Goal: Transaction & Acquisition: Purchase product/service

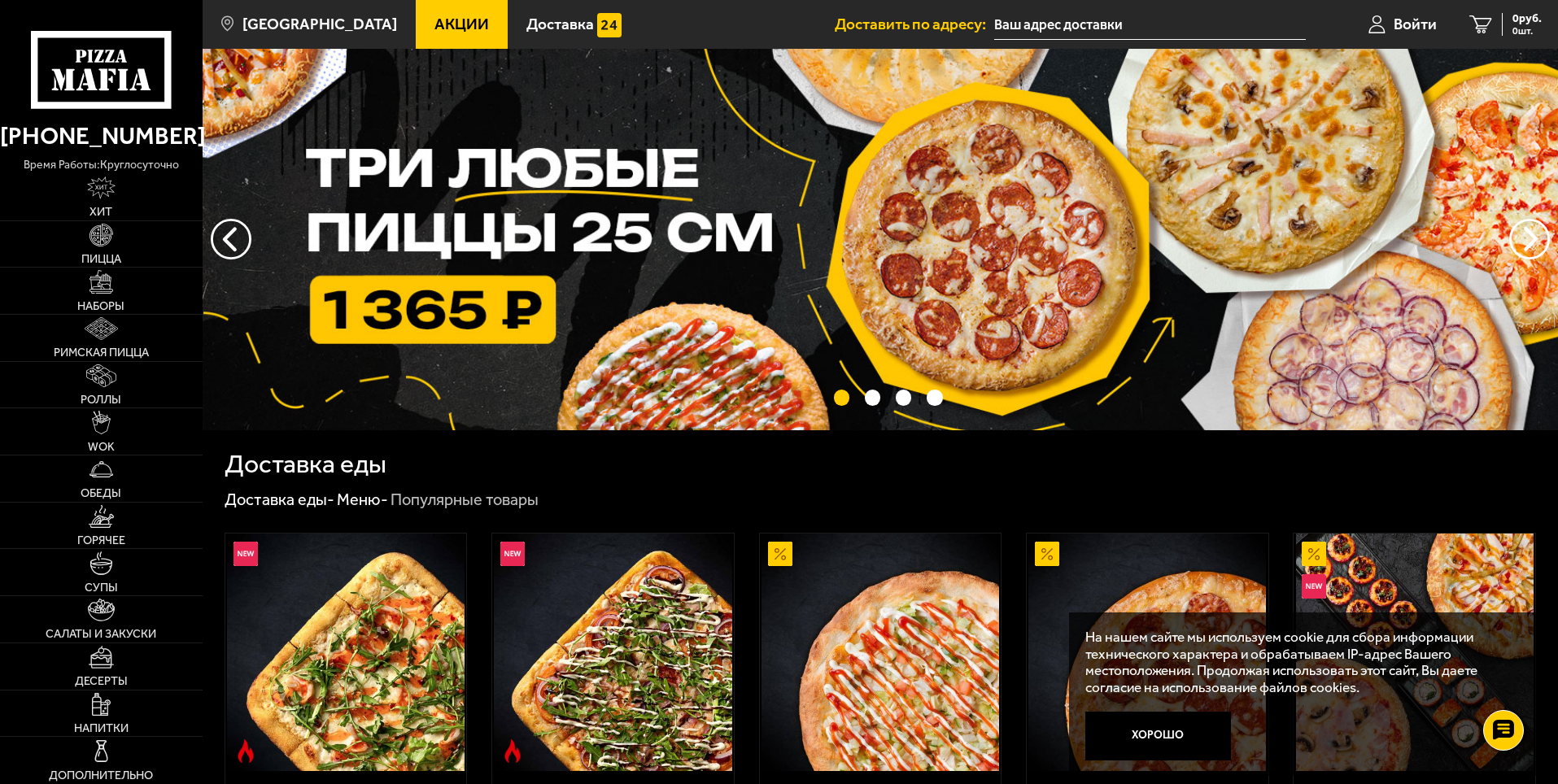
click at [1110, 24] on input "text" at bounding box center [1150, 24] width 312 height 30
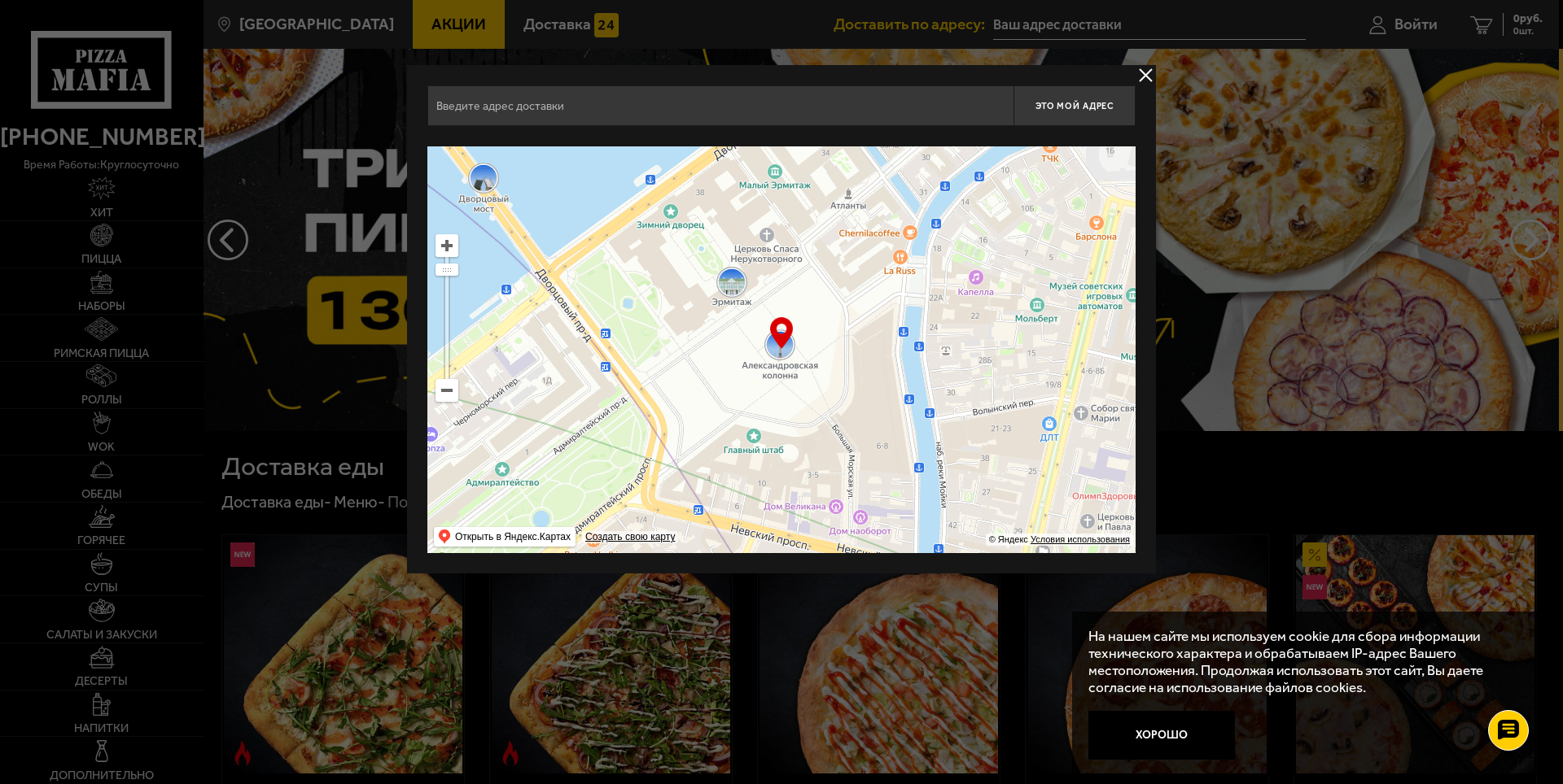
click at [591, 107] on input "text" at bounding box center [721, 105] width 586 height 40
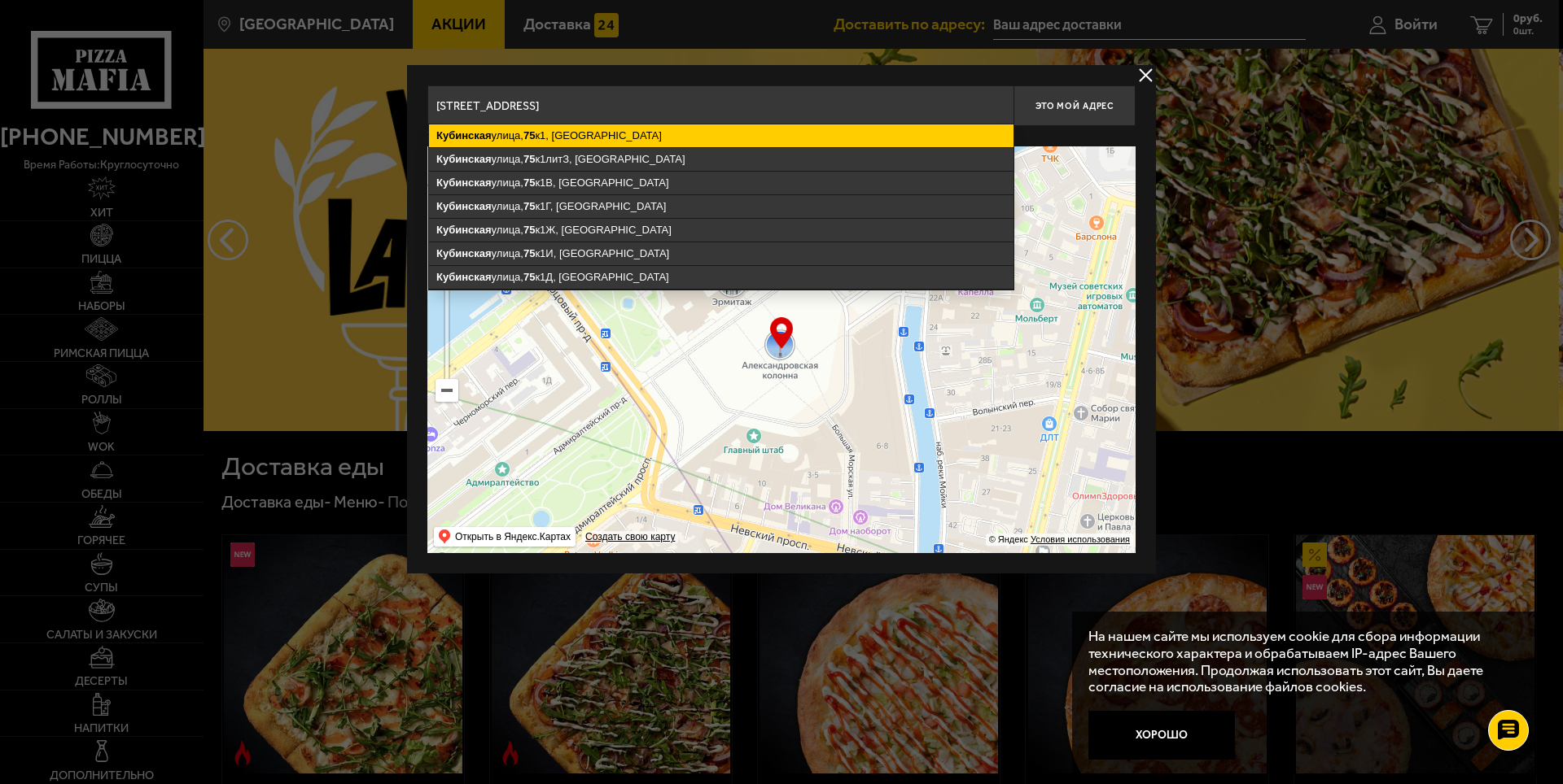
type input "[STREET_ADDRESS]"
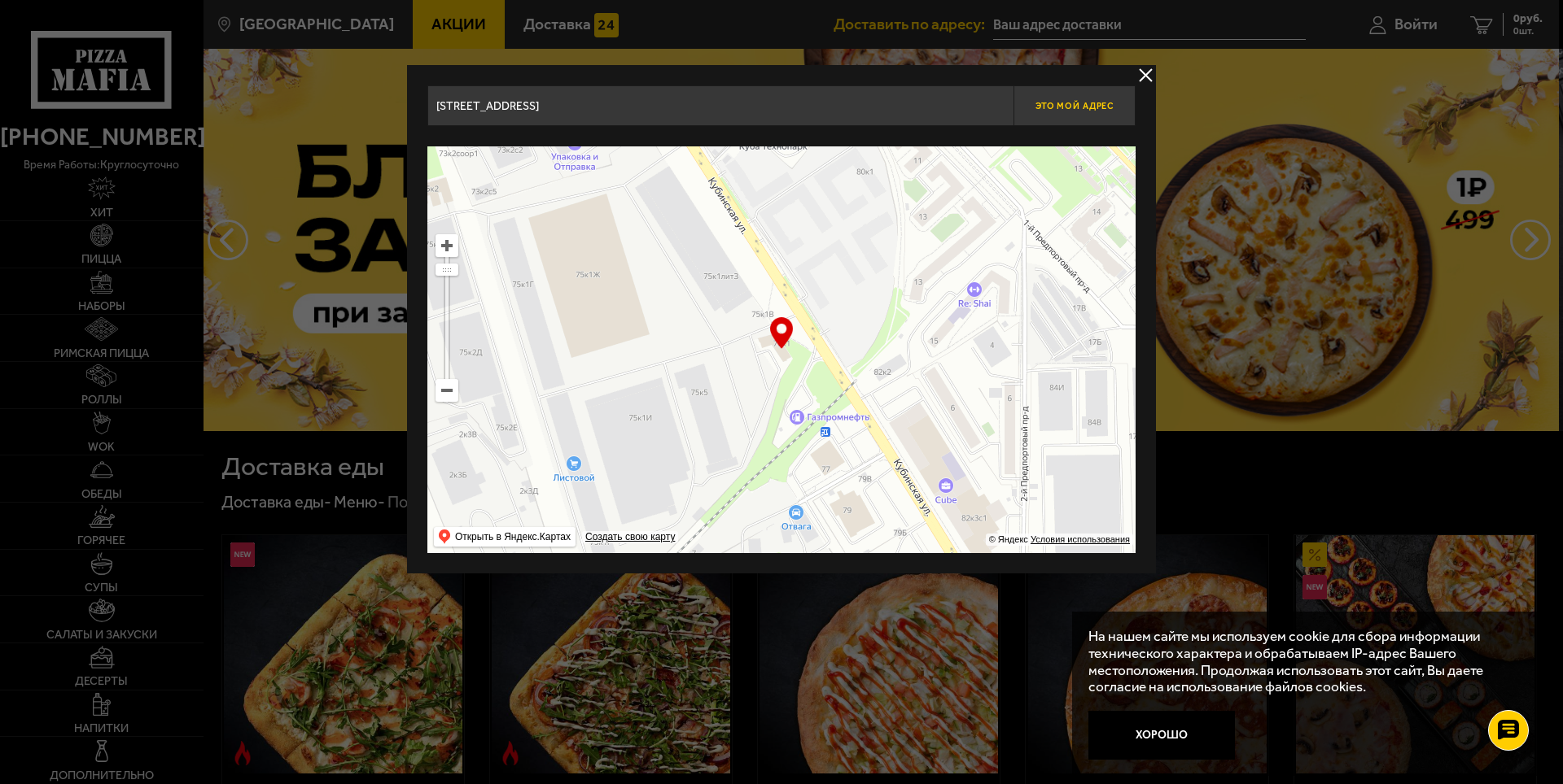
click at [1067, 101] on span "Это мой адрес" at bounding box center [1074, 106] width 78 height 10
type input "[STREET_ADDRESS]"
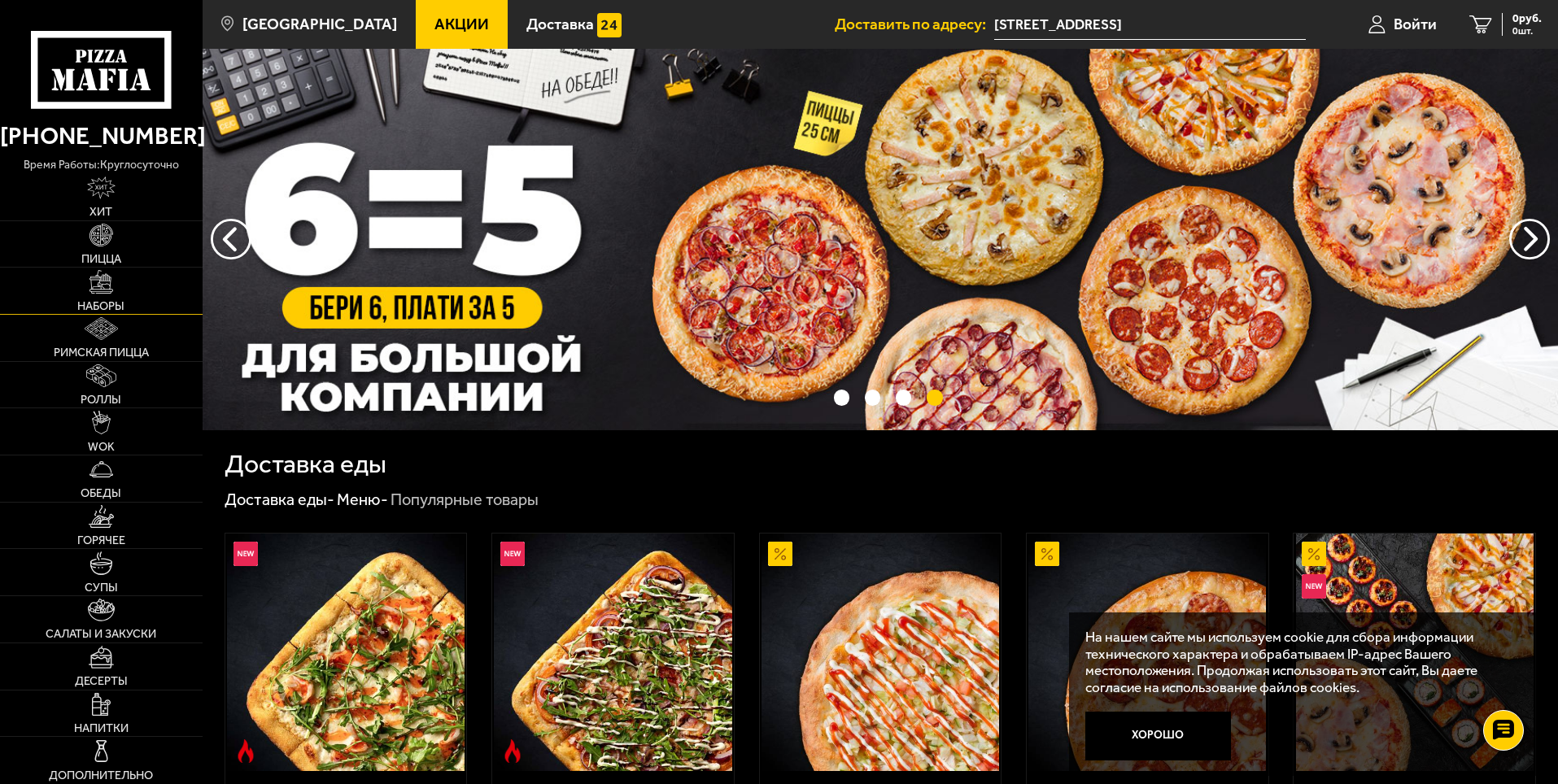
click at [98, 297] on link "Наборы" at bounding box center [101, 291] width 203 height 47
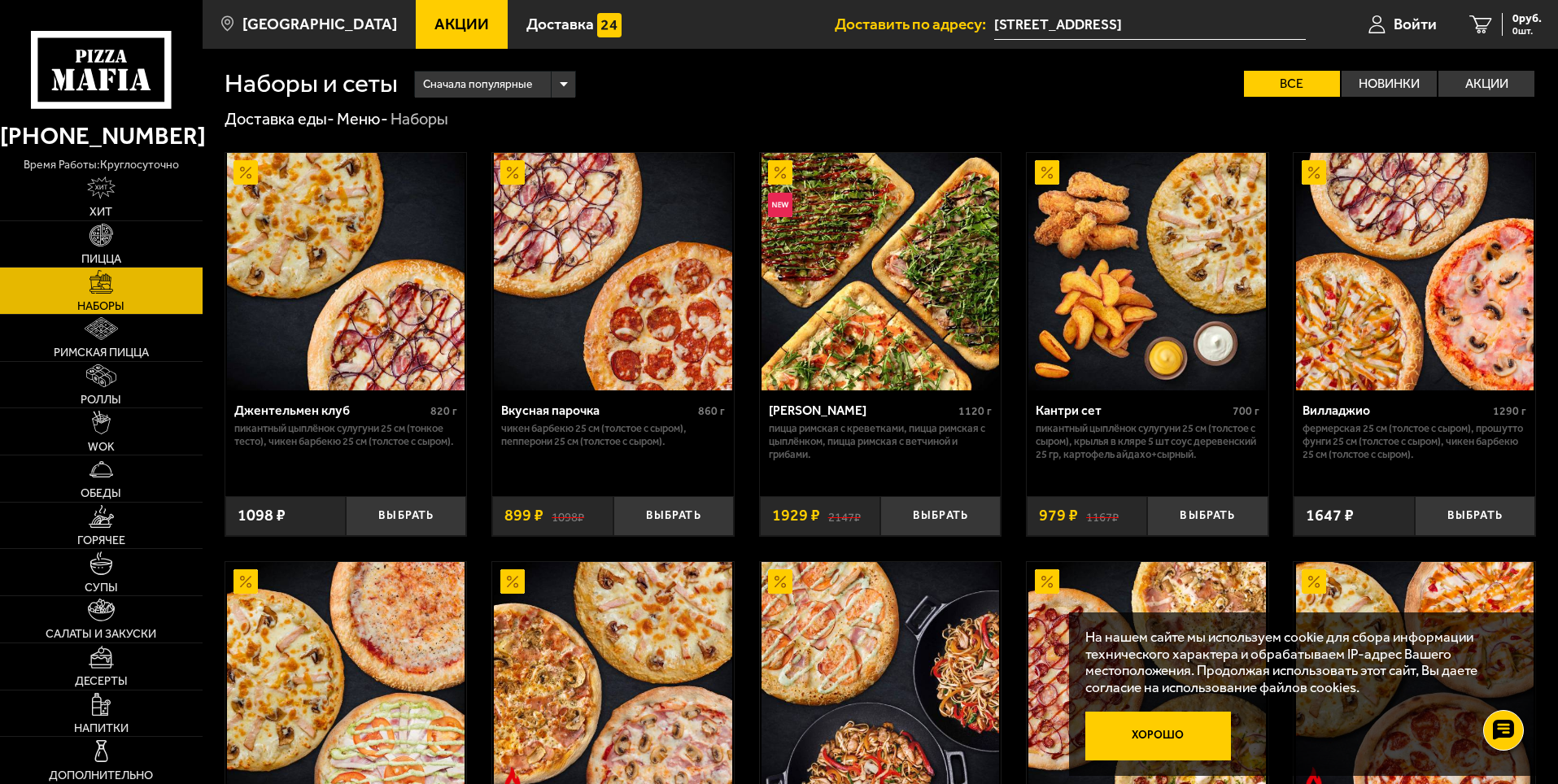
click at [1145, 740] on button "Хорошо" at bounding box center [1158, 736] width 147 height 49
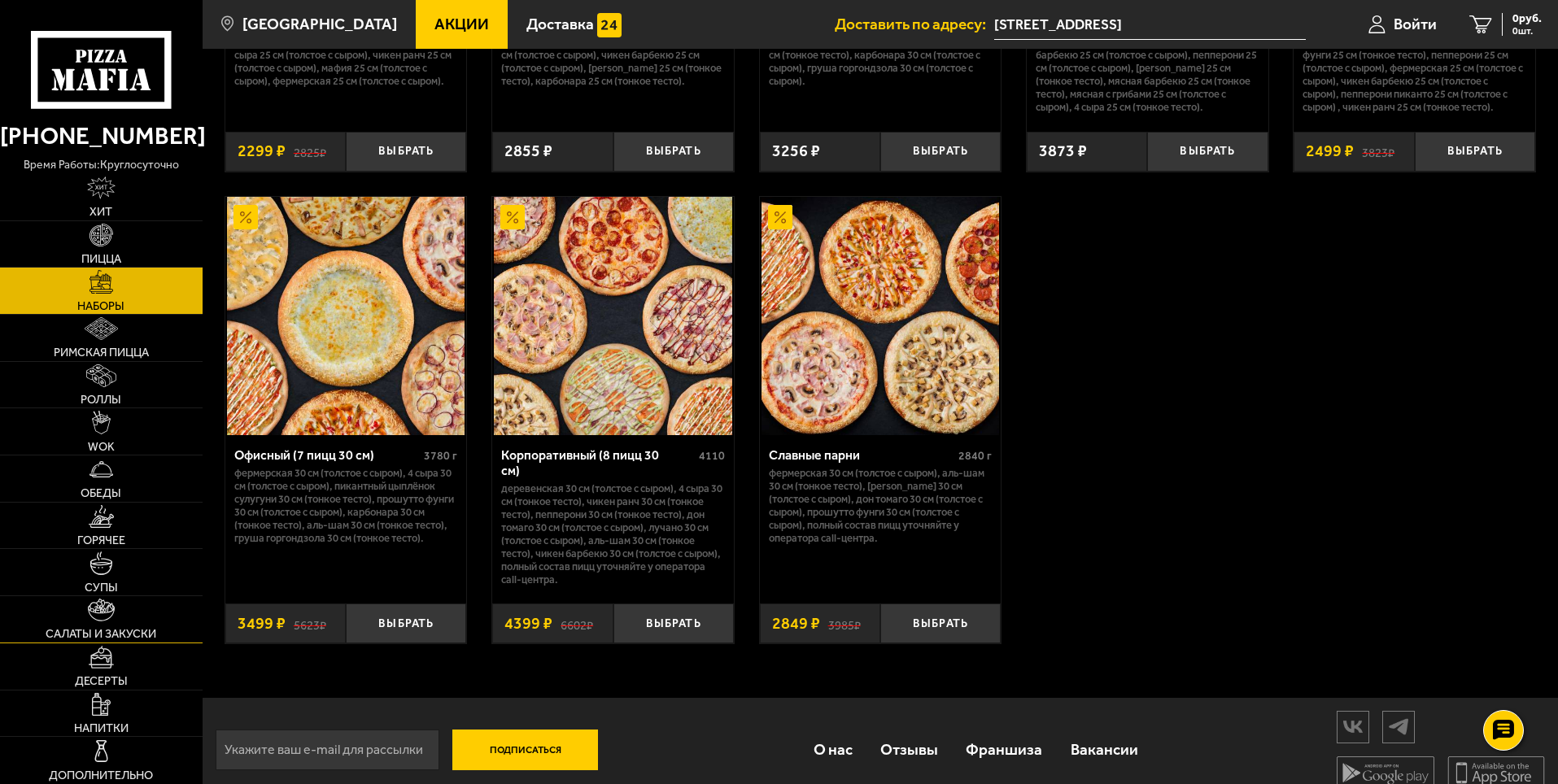
scroll to position [2475, 0]
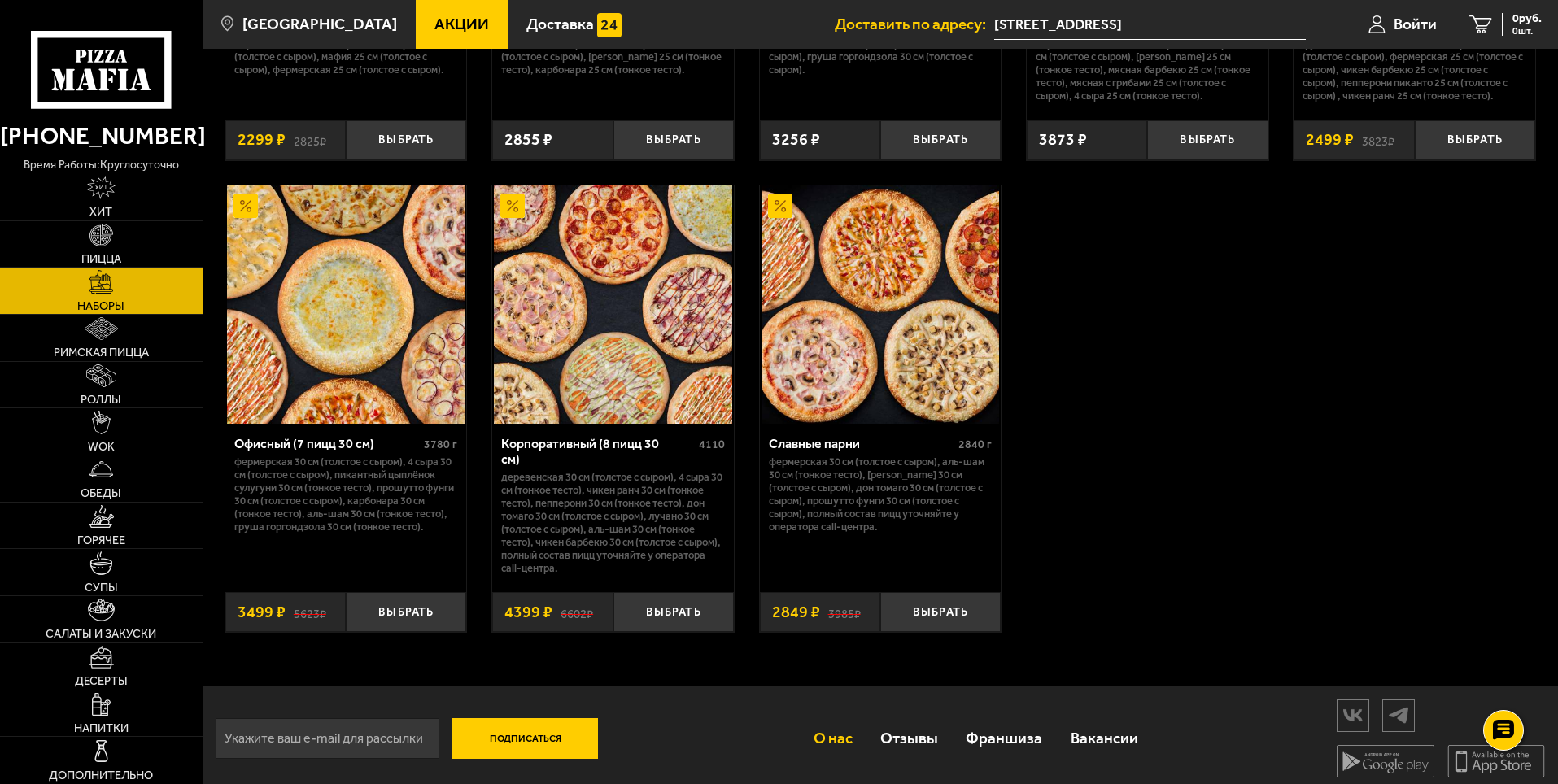
click at [831, 728] on link "О нас" at bounding box center [832, 738] width 66 height 53
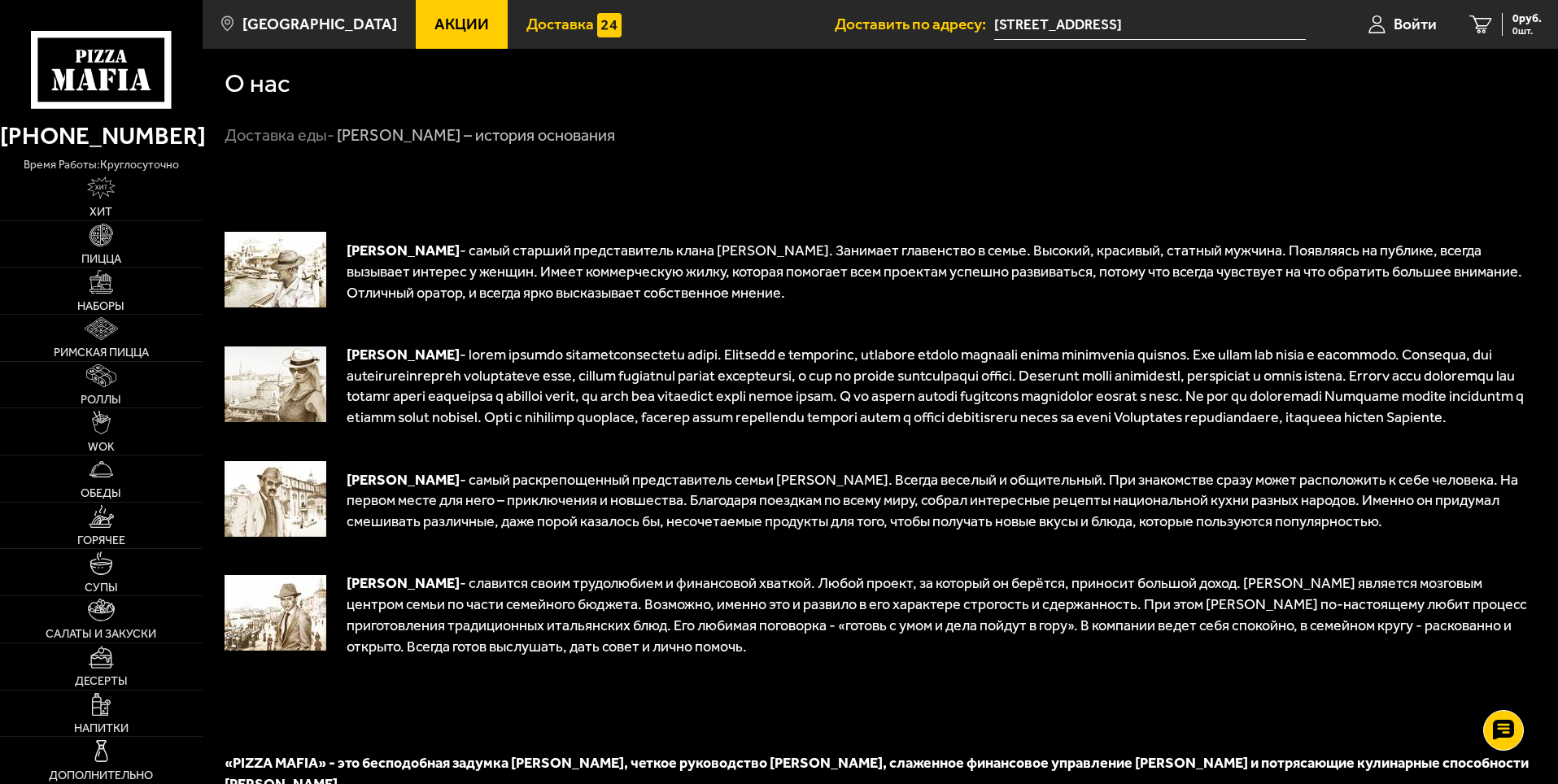
click at [597, 20] on img at bounding box center [609, 25] width 24 height 24
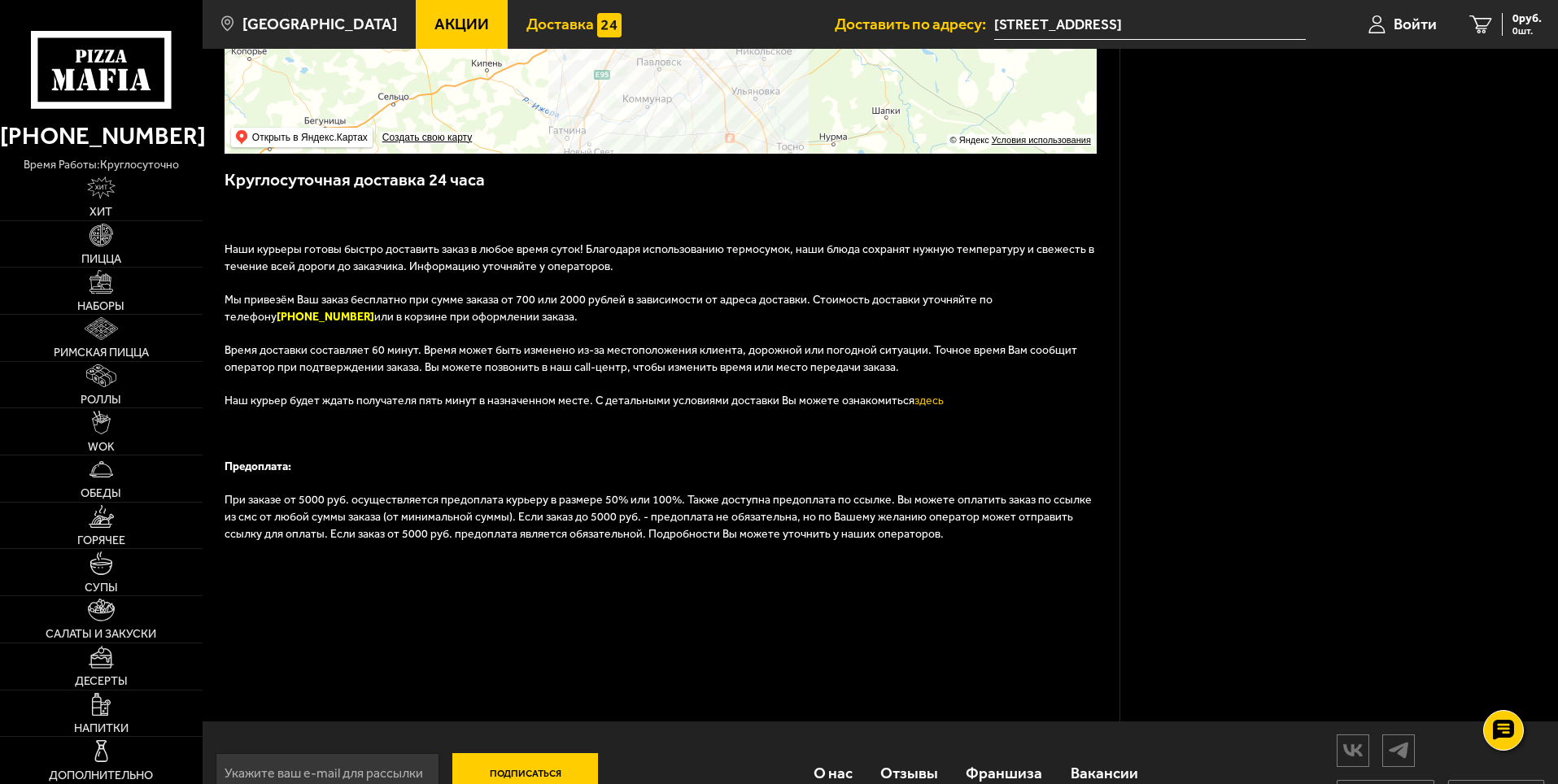
scroll to position [369, 0]
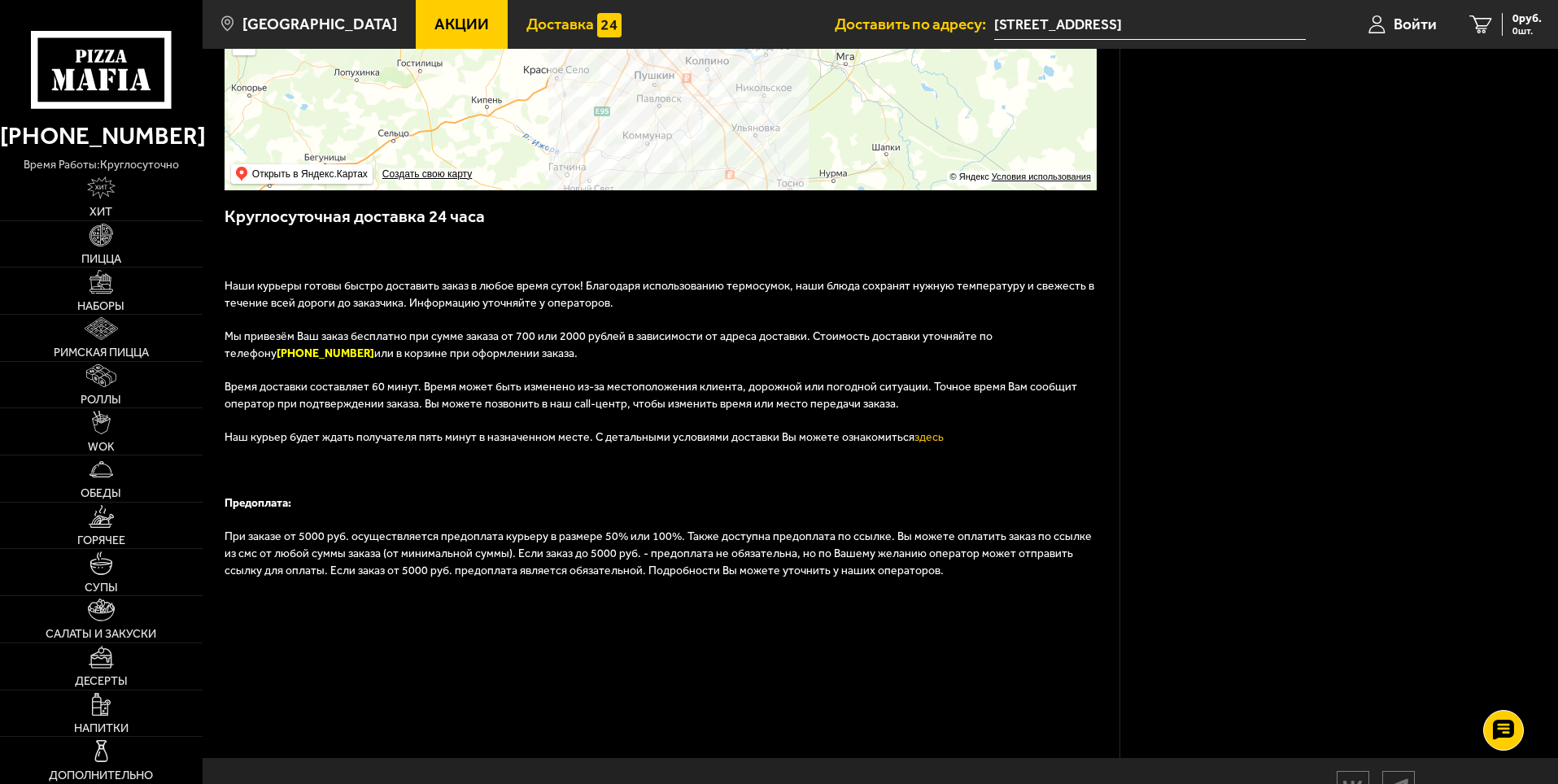
click at [732, 243] on h3 "Круглосуточная доставка 24 часа" at bounding box center [662, 225] width 874 height 40
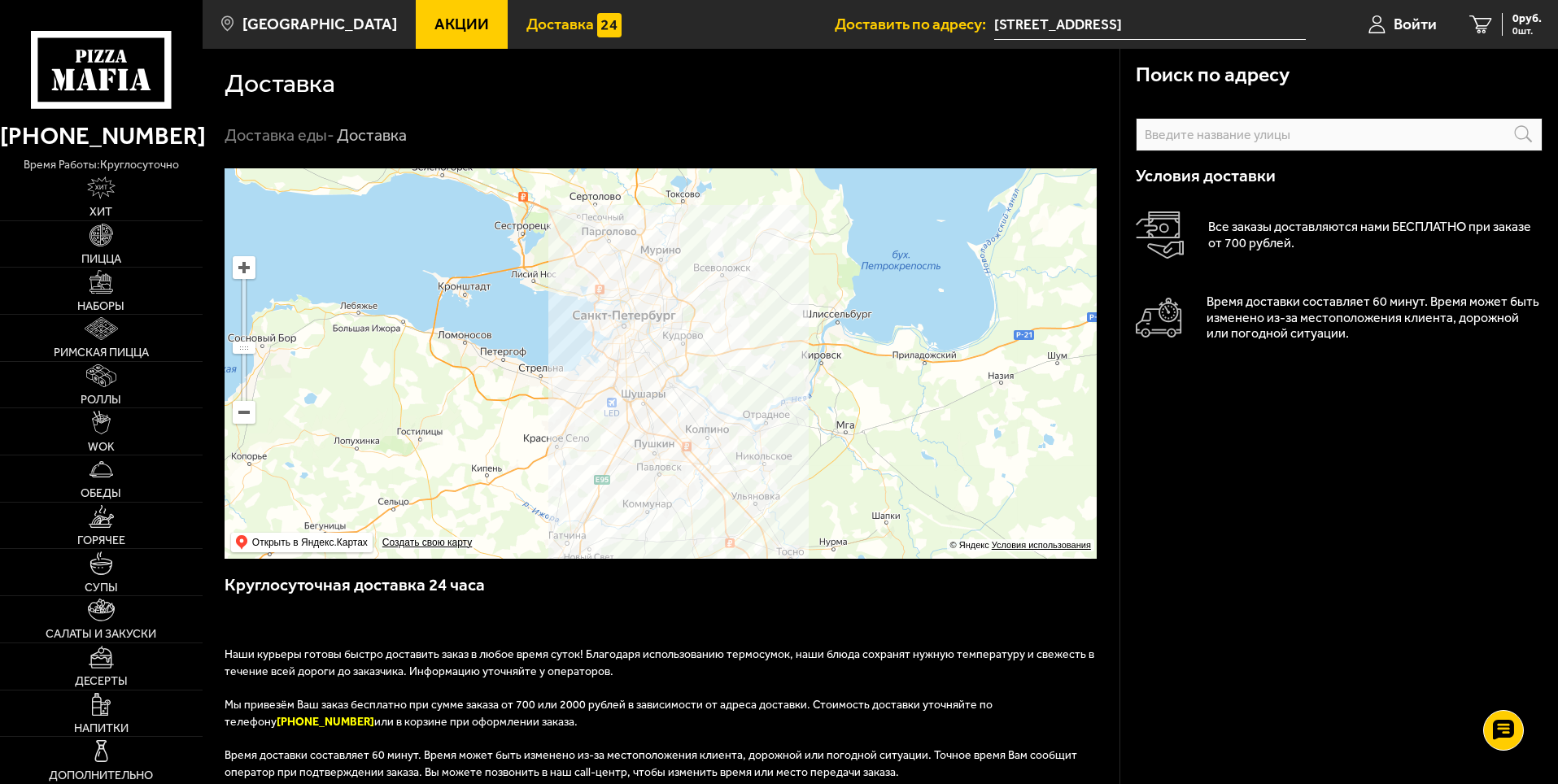
click at [109, 65] on icon at bounding box center [101, 69] width 140 height 78
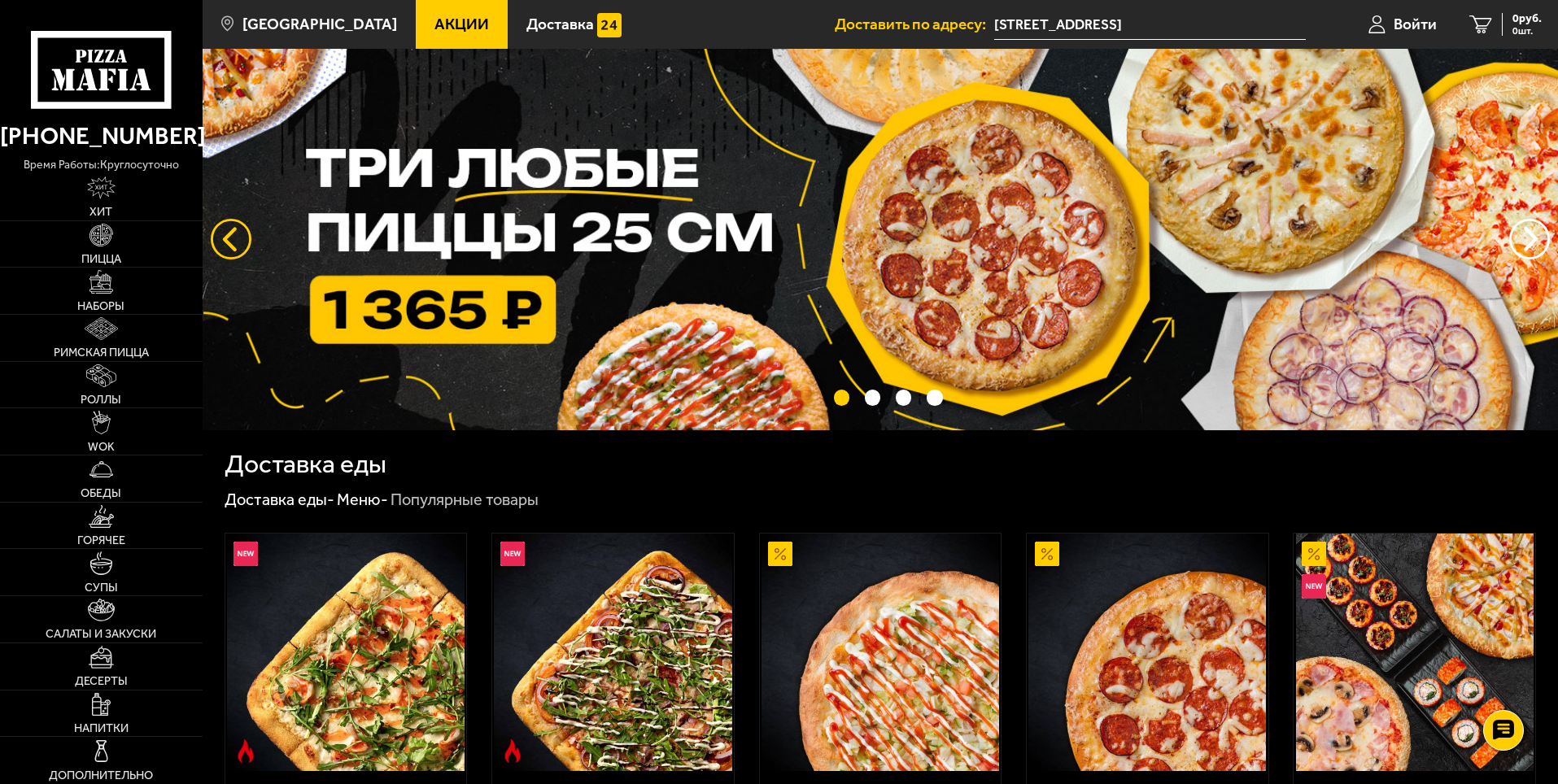
click at [223, 238] on button "следующий" at bounding box center [230, 239] width 40 height 40
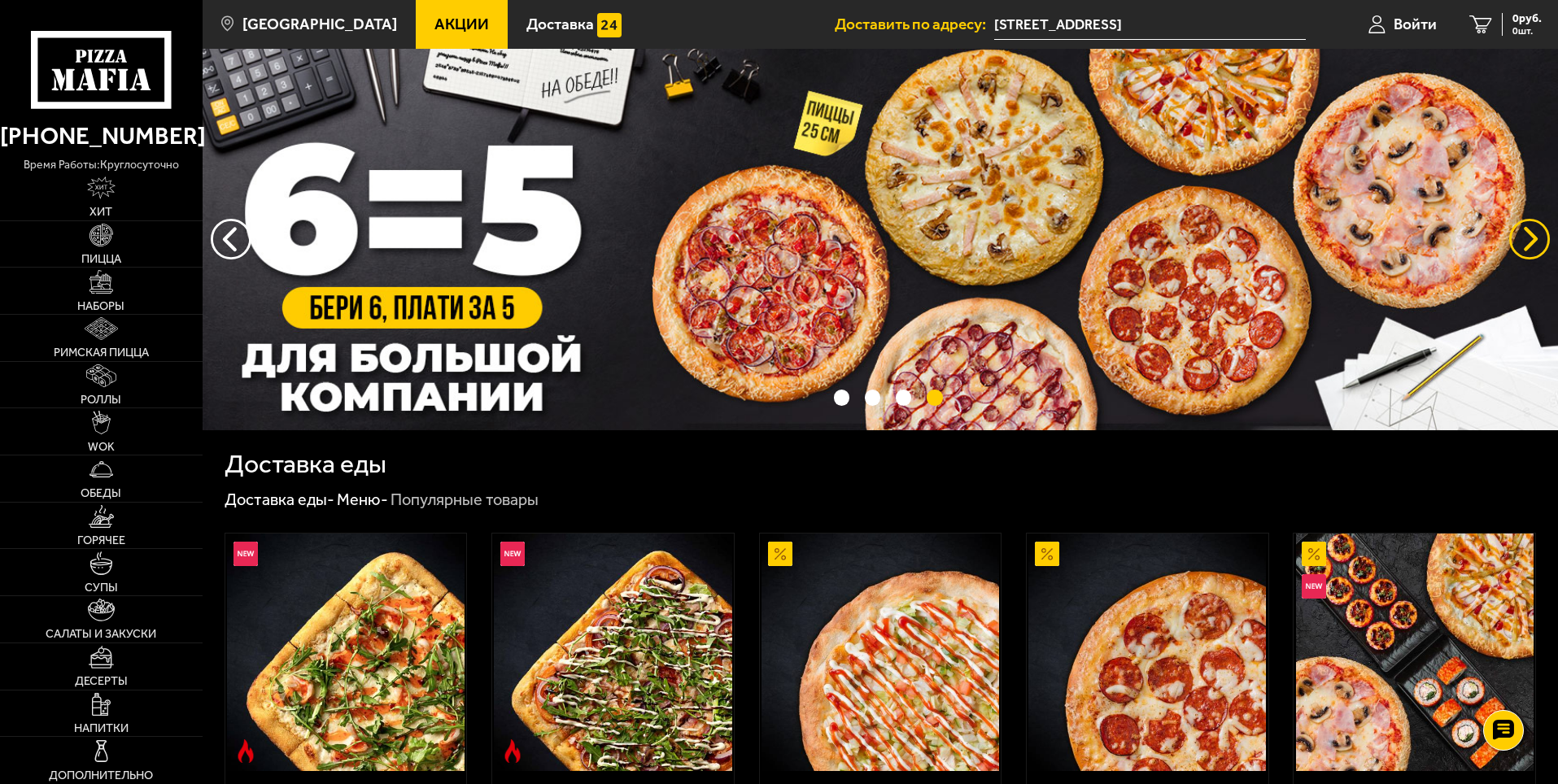
click at [1534, 231] on button "предыдущий" at bounding box center [1529, 239] width 40 height 40
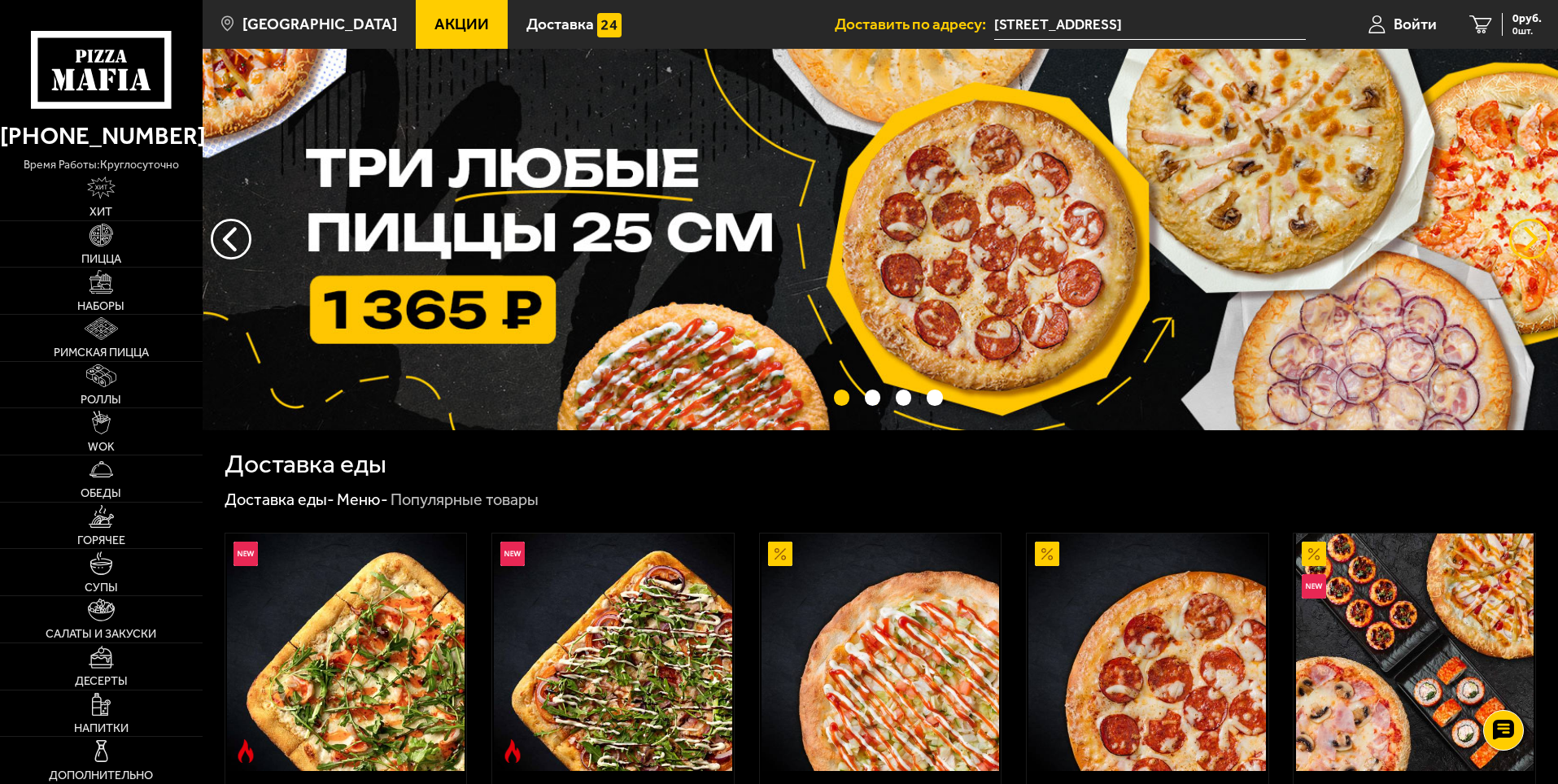
click at [1534, 231] on button "предыдущий" at bounding box center [1529, 239] width 40 height 40
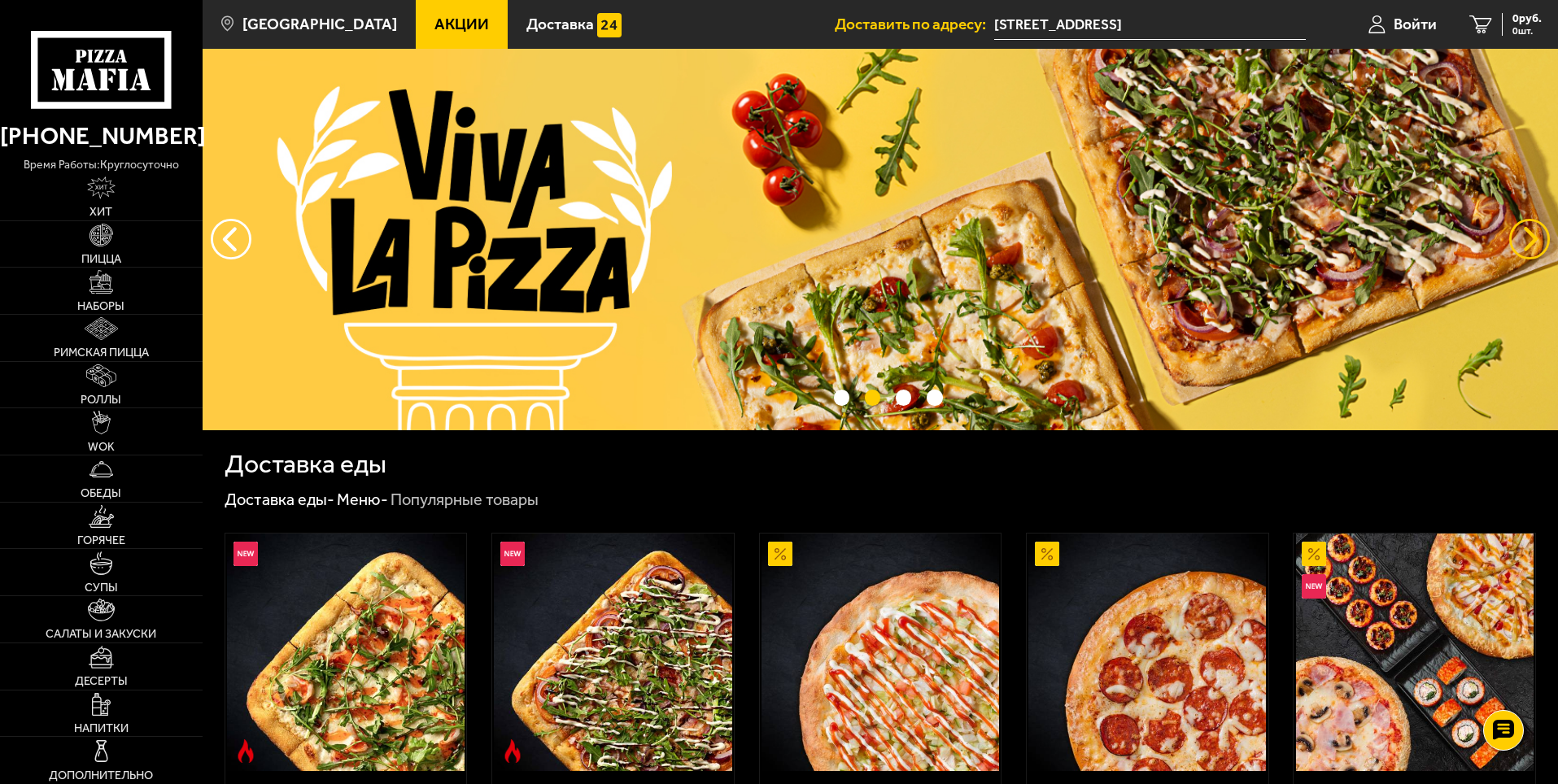
click at [1534, 231] on button "предыдущий" at bounding box center [1529, 239] width 40 height 40
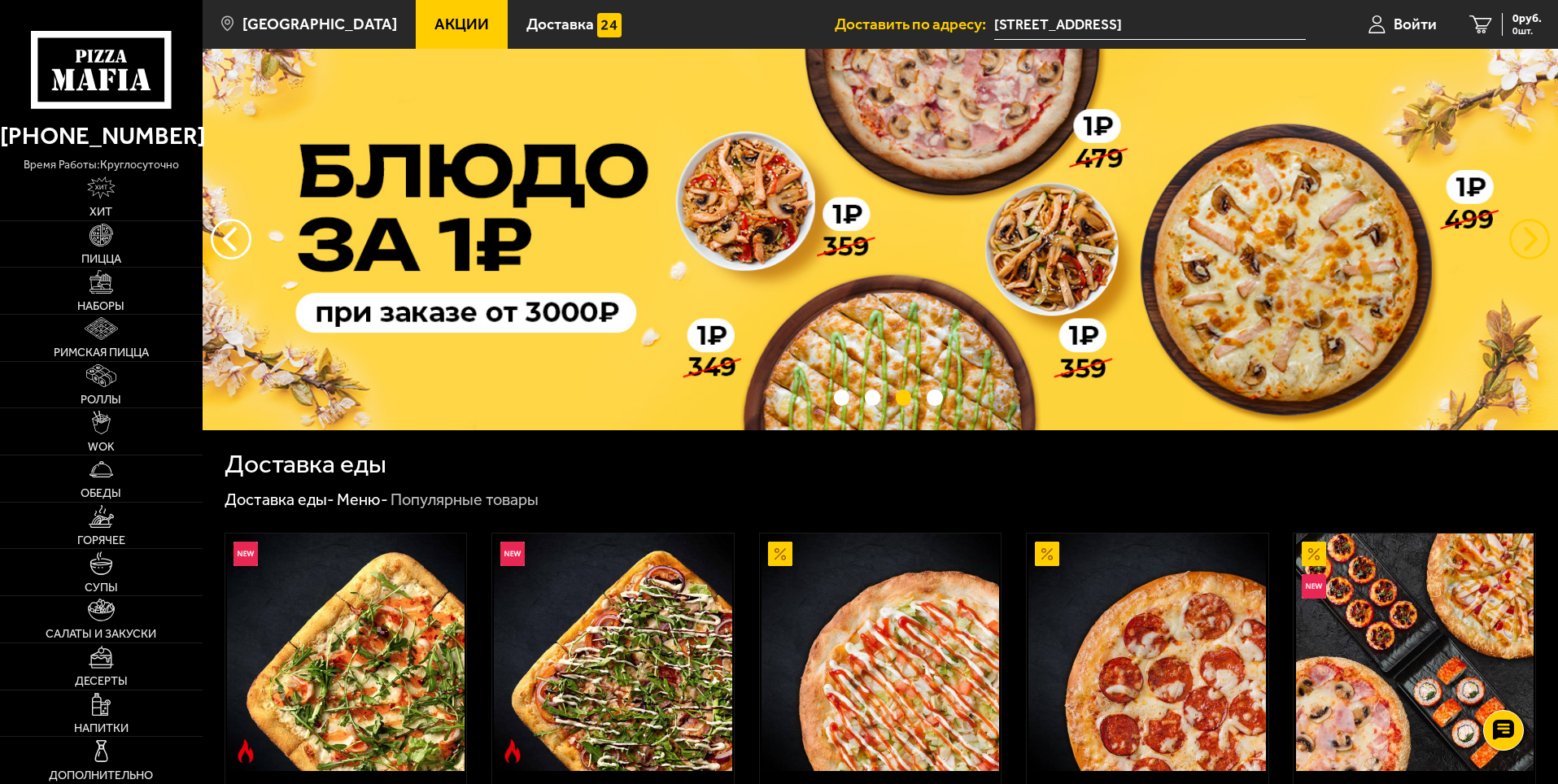
click at [1534, 231] on button "предыдущий" at bounding box center [1529, 239] width 40 height 40
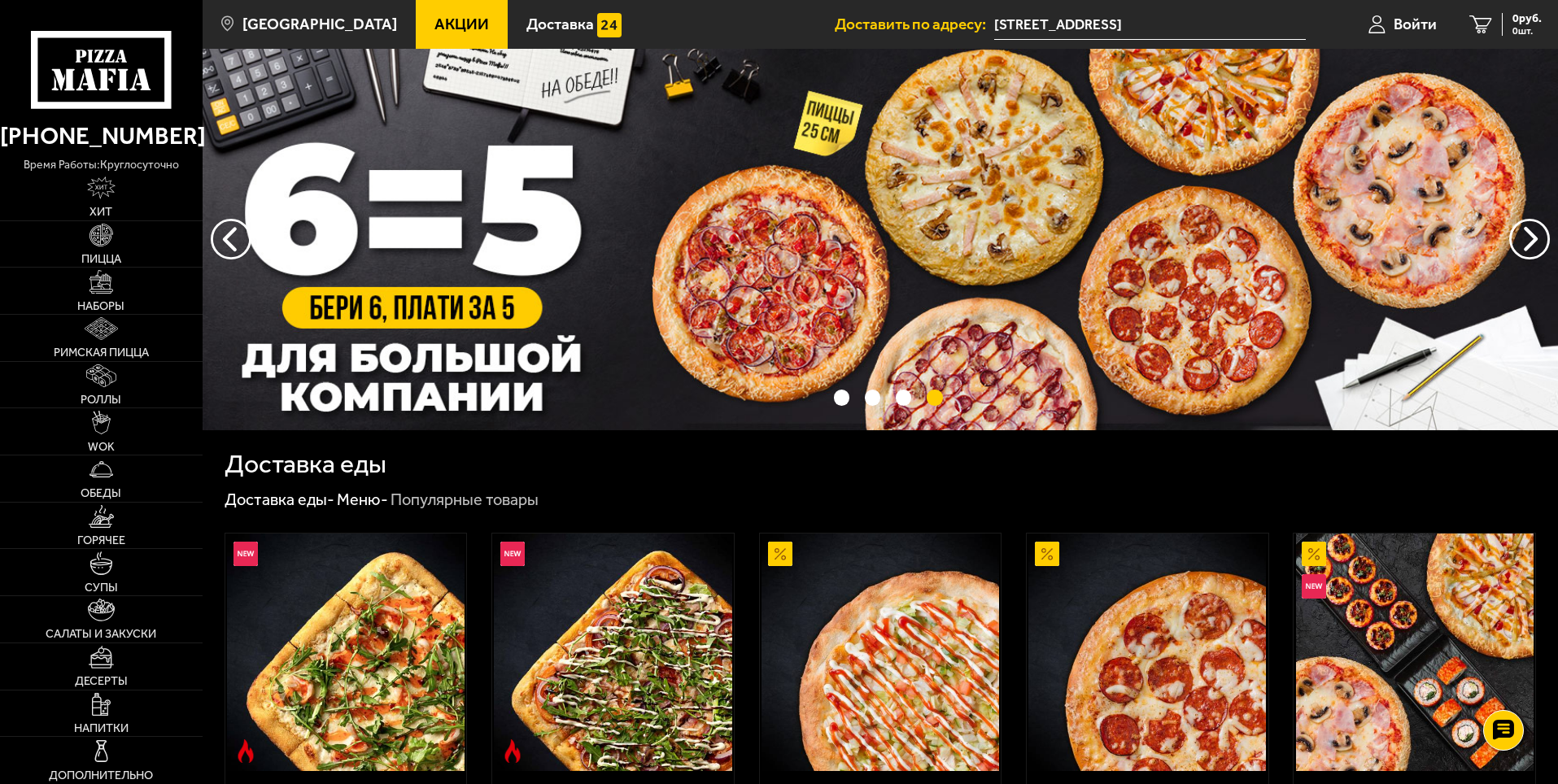
click at [434, 21] on span "Акции" at bounding box center [461, 23] width 54 height 16
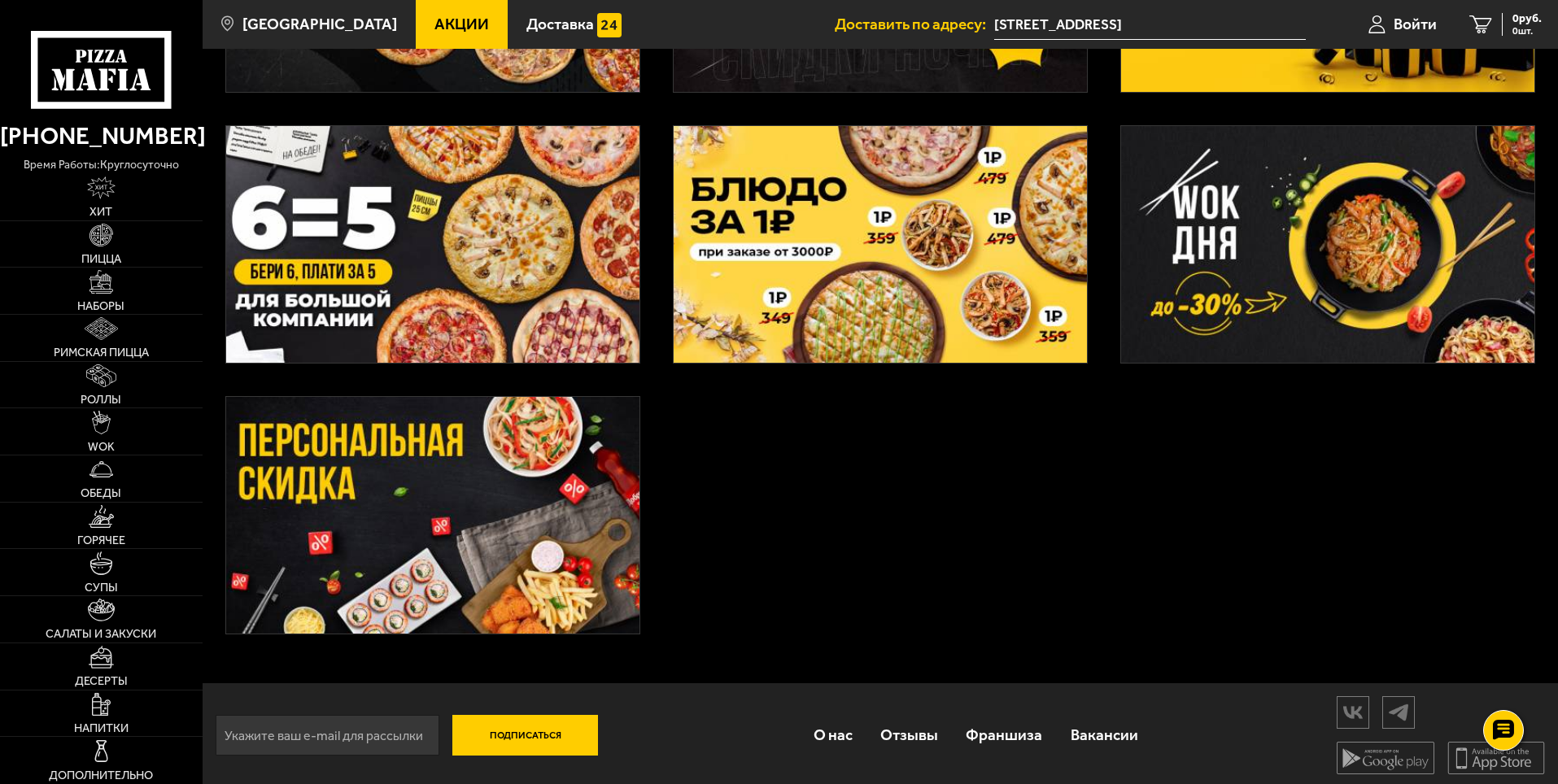
scroll to position [407, 0]
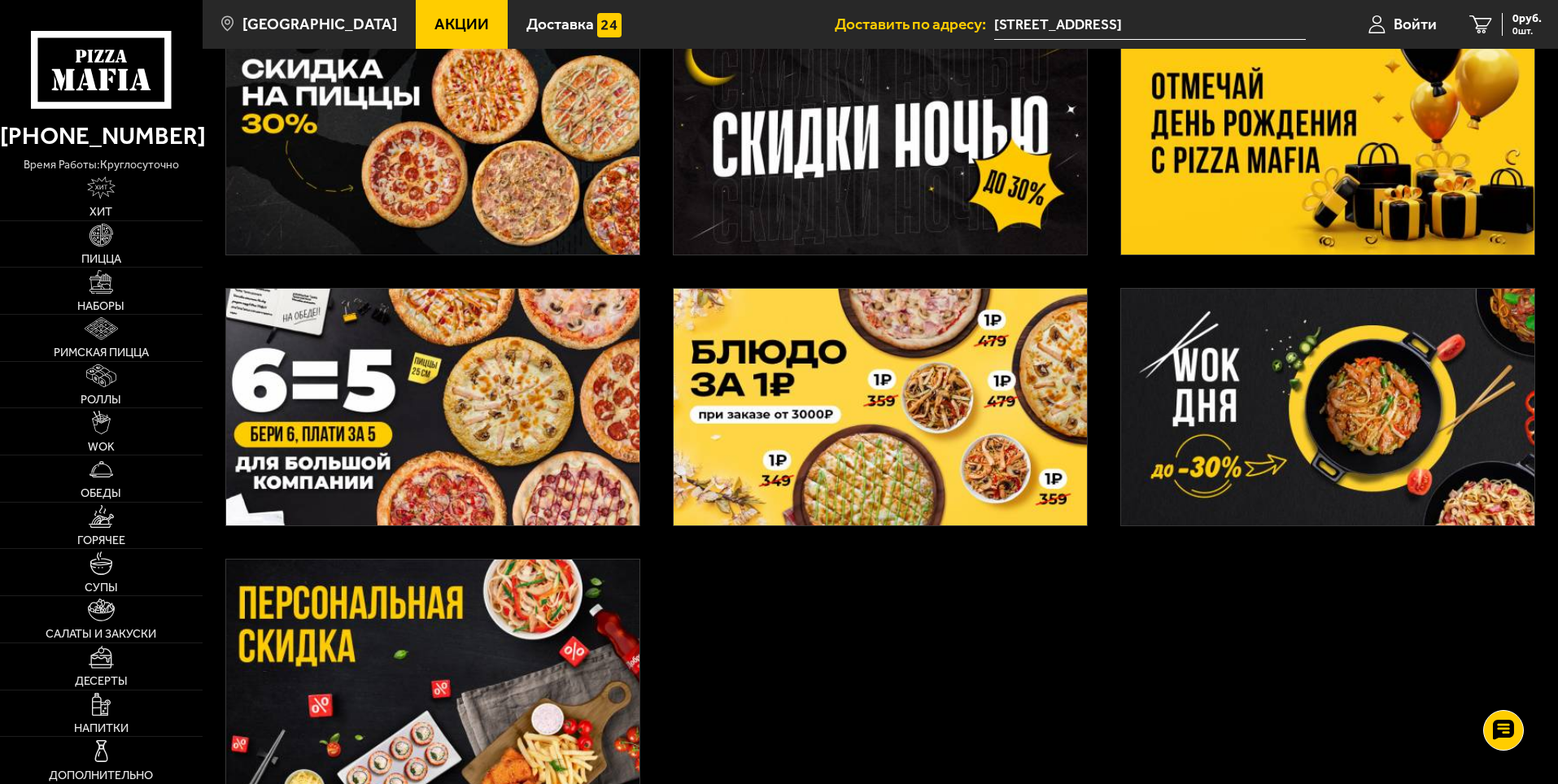
click at [1377, 184] on img at bounding box center [1328, 136] width 414 height 237
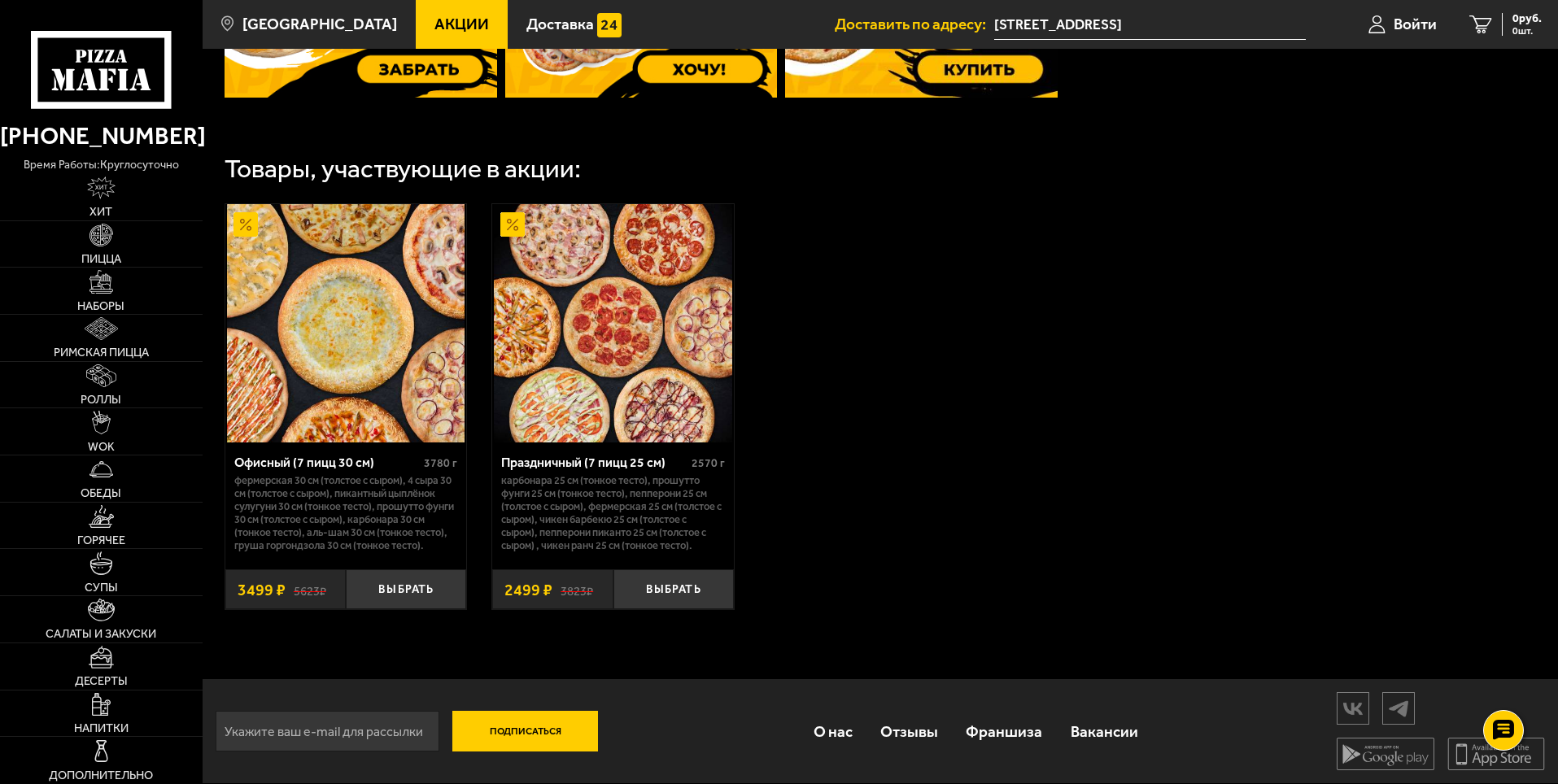
scroll to position [365, 0]
